Goal: Task Accomplishment & Management: Use online tool/utility

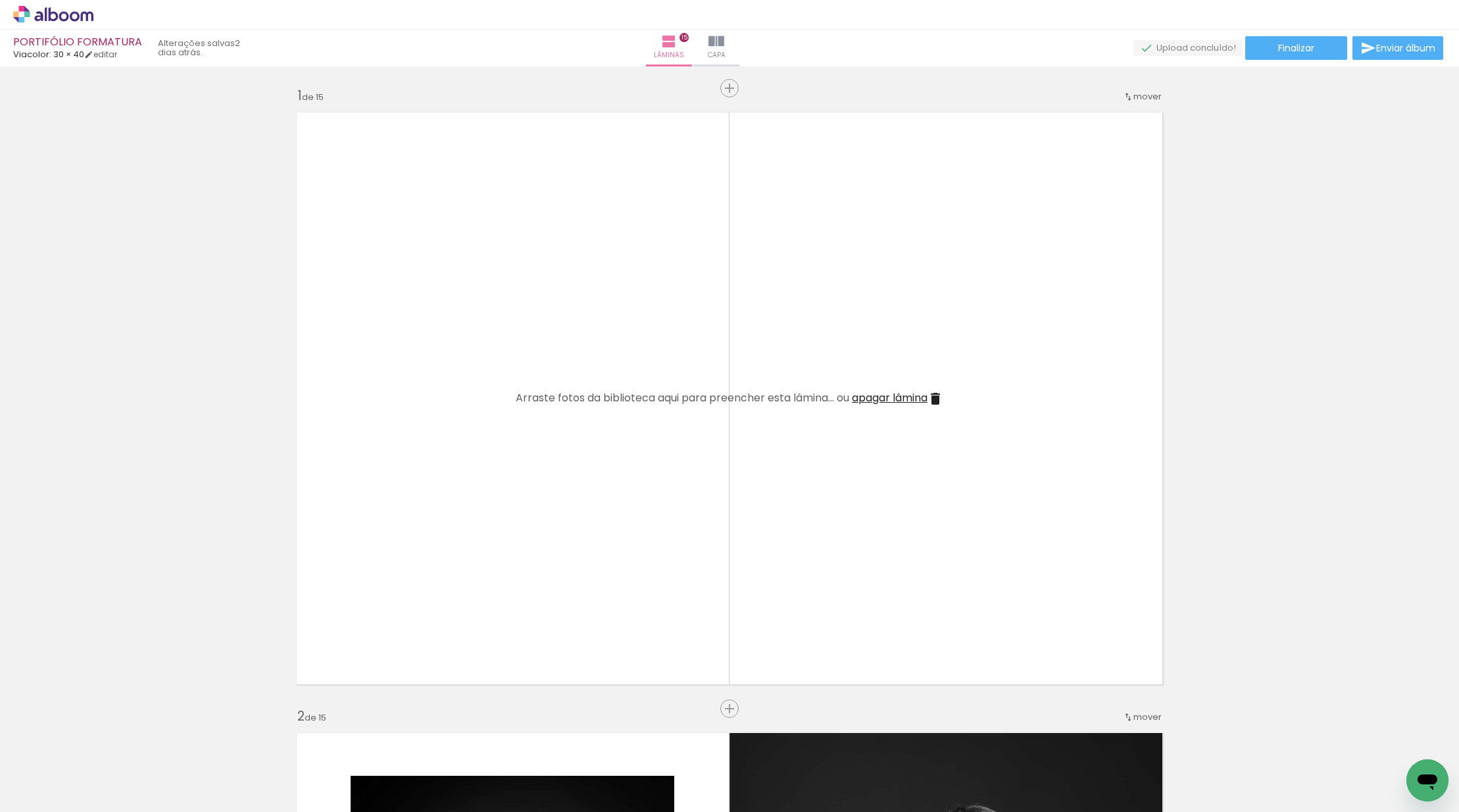
scroll to position [0, 1708]
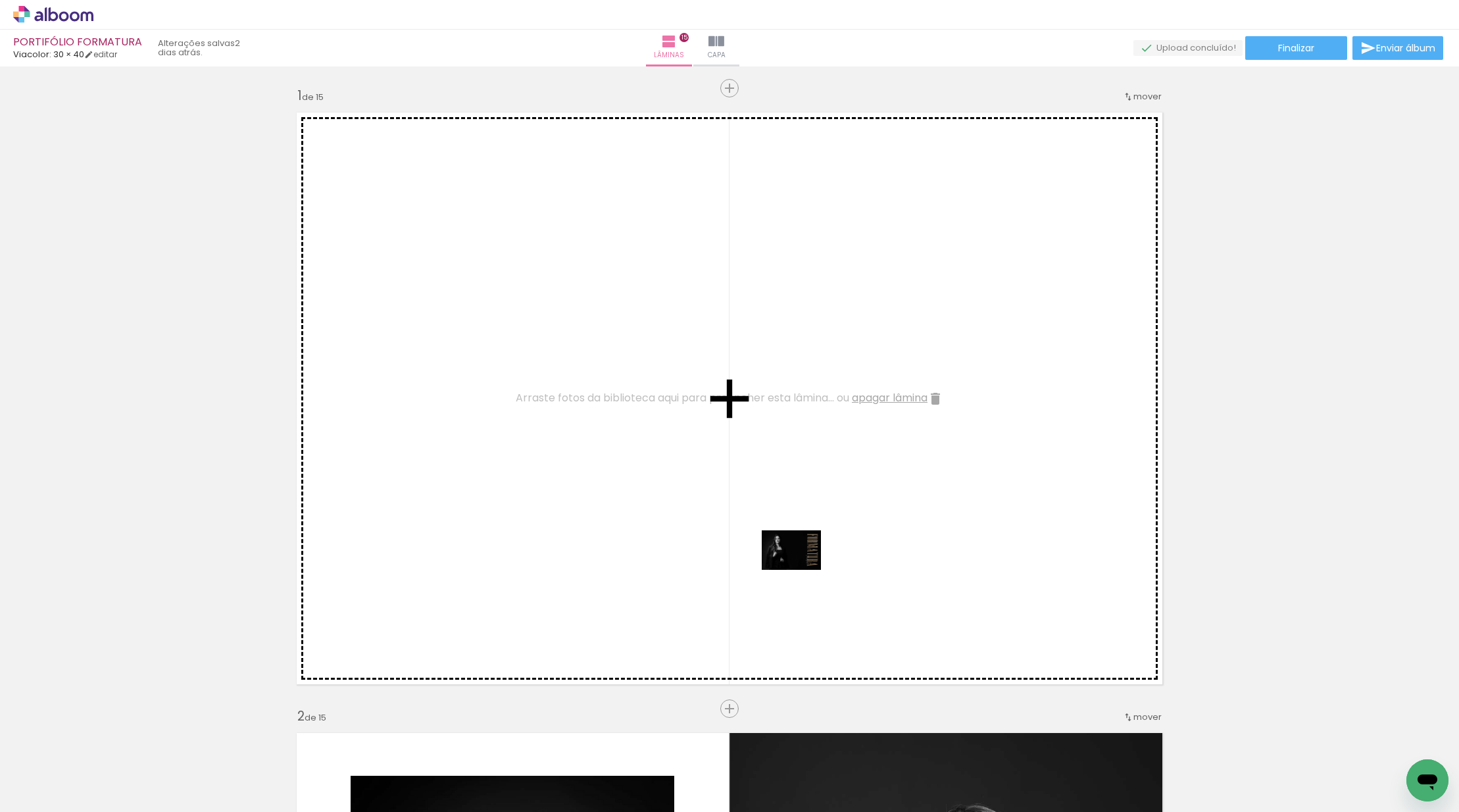
drag, startPoint x: 802, startPoint y: 769, endPoint x: 801, endPoint y: 570, distance: 199.0
click at [801, 570] on quentale-workspace at bounding box center [730, 406] width 1459 height 812
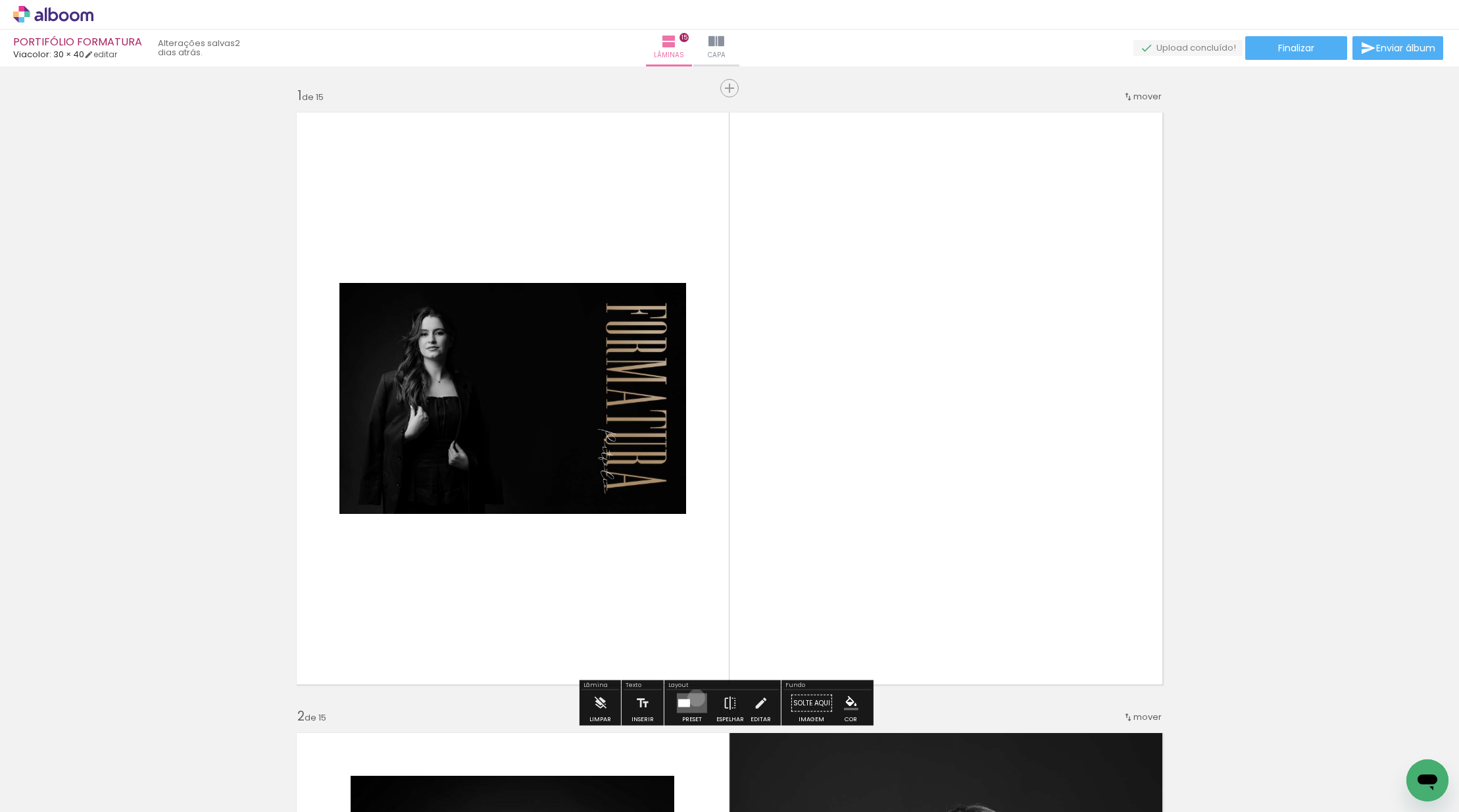
click at [693, 697] on quentale-layouter at bounding box center [692, 702] width 30 height 20
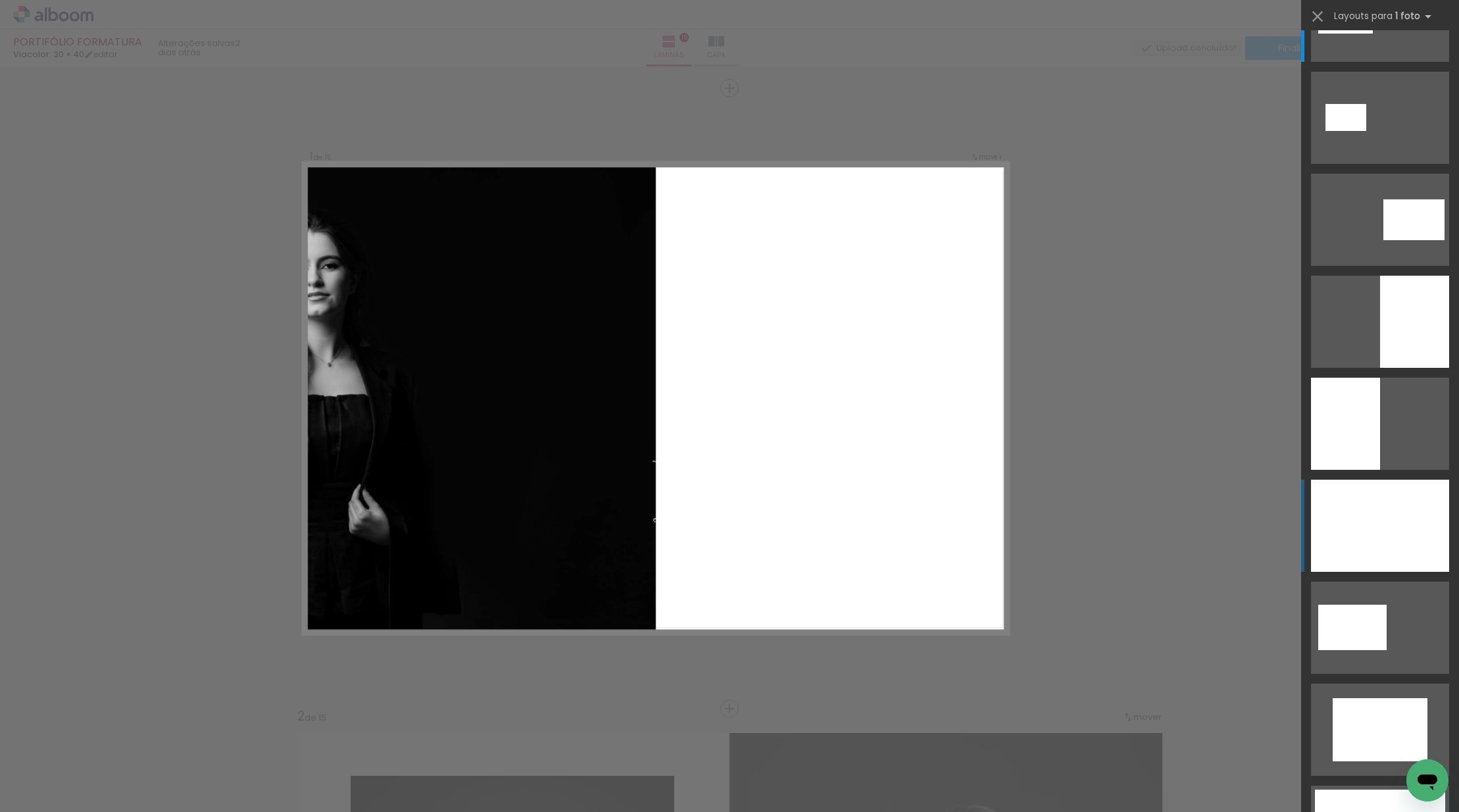
scroll to position [71, 0]
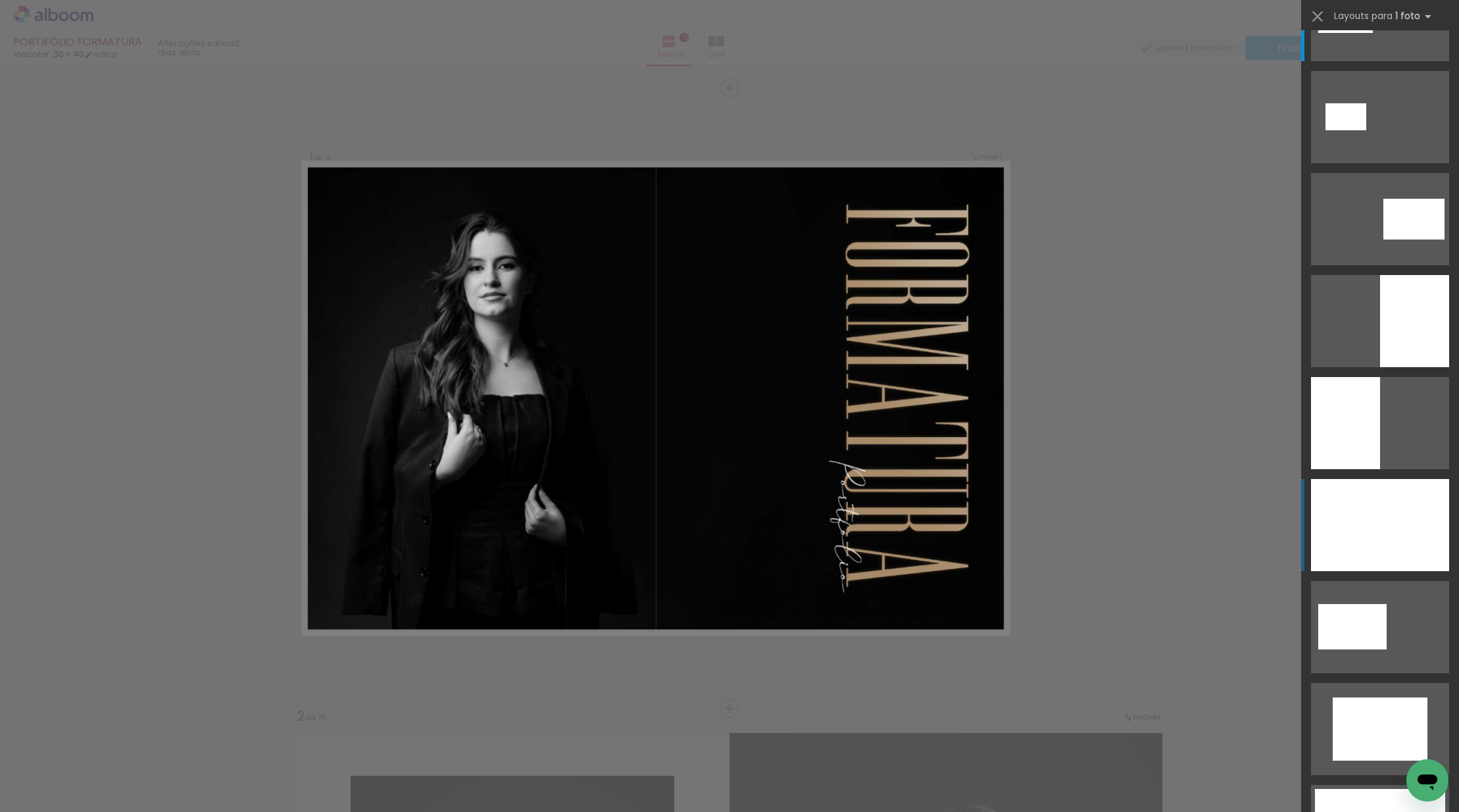
click at [1369, 505] on div at bounding box center [1379, 525] width 138 height 92
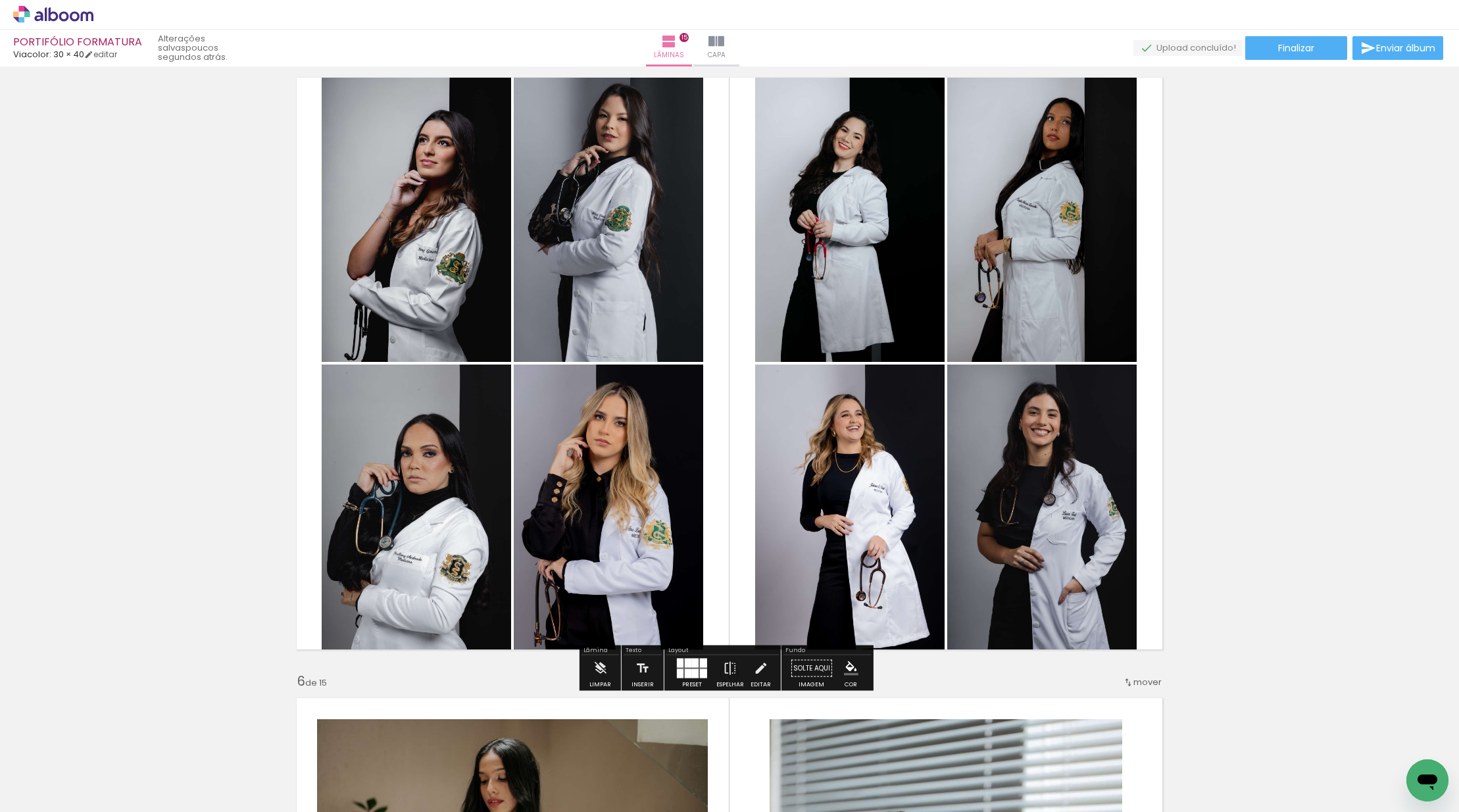
scroll to position [2465, 0]
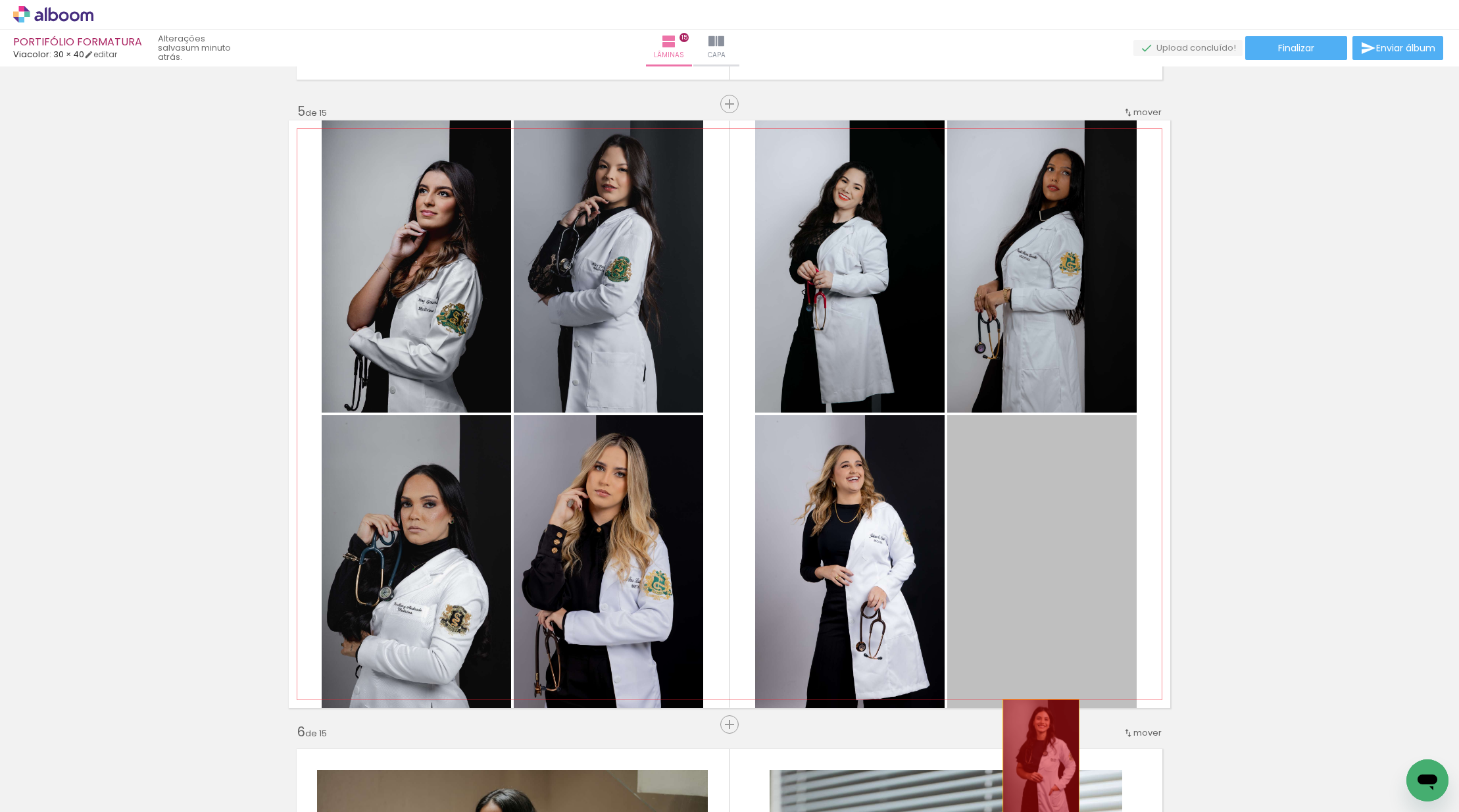
drag, startPoint x: 997, startPoint y: 472, endPoint x: 1039, endPoint y: 761, distance: 292.0
click at [1036, 758] on quentale-workspace at bounding box center [730, 406] width 1459 height 812
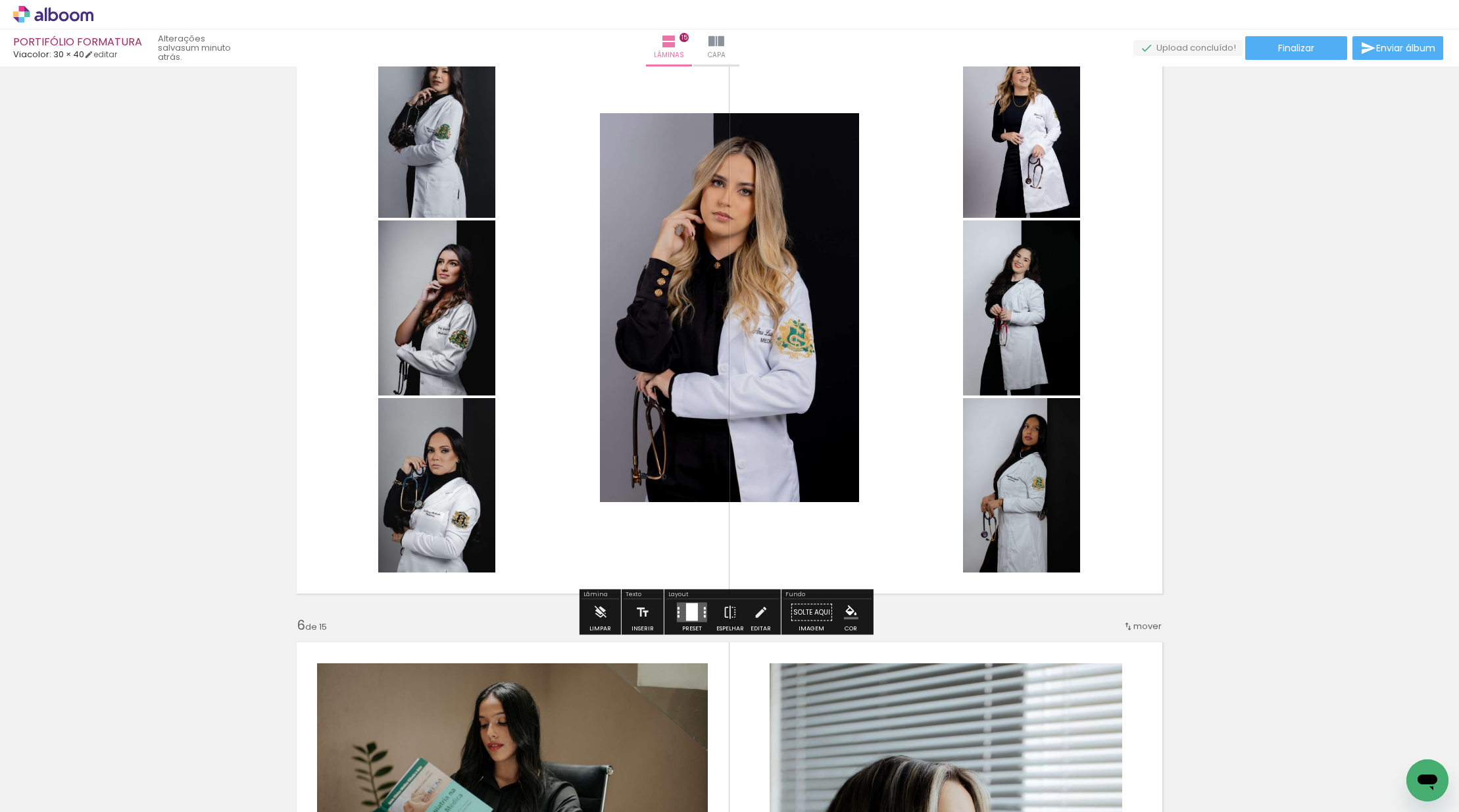
scroll to position [2573, 0]
